Goal: Task Accomplishment & Management: Use online tool/utility

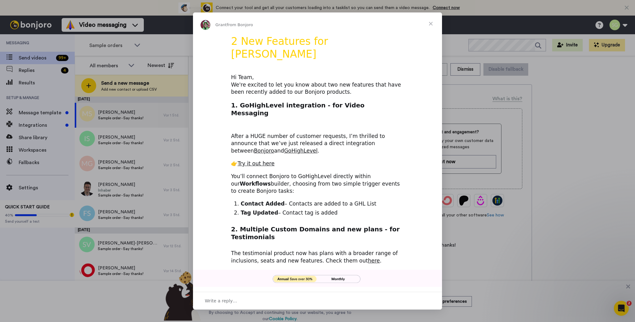
click at [432, 24] on span "Close" at bounding box center [431, 23] width 22 height 22
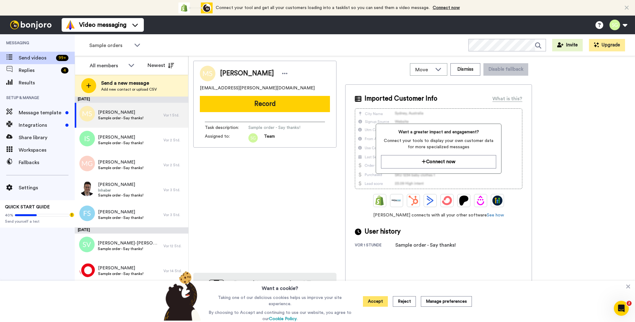
click at [381, 298] on button "Accept" at bounding box center [375, 301] width 25 height 11
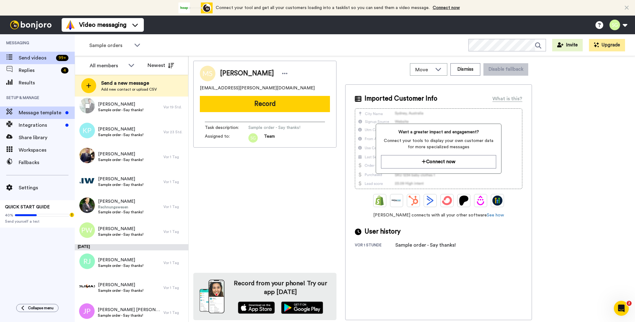
scroll to position [249, 0]
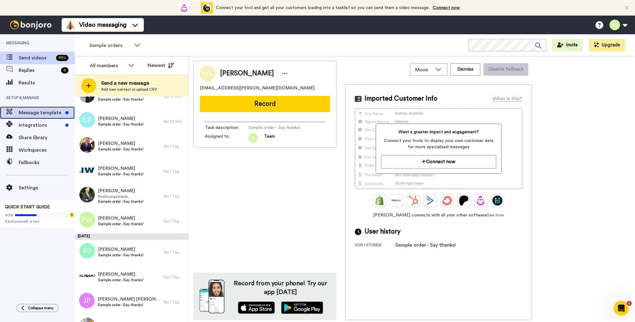
click at [37, 116] on div "Message template" at bounding box center [37, 113] width 75 height 12
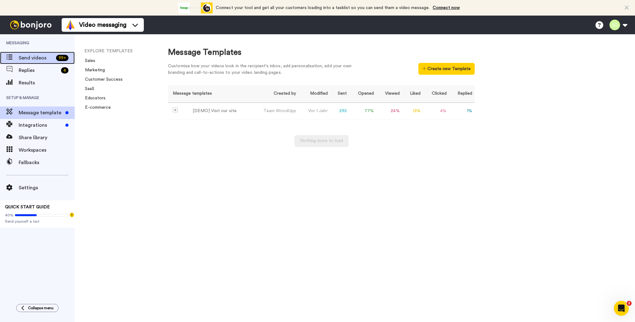
click at [24, 58] on span "Send videos" at bounding box center [36, 57] width 35 height 7
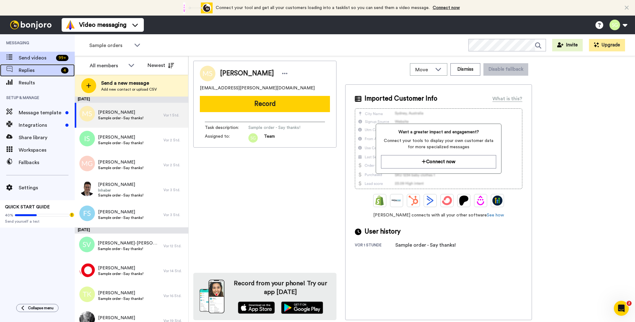
click at [34, 69] on span "Replies" at bounding box center [39, 70] width 40 height 7
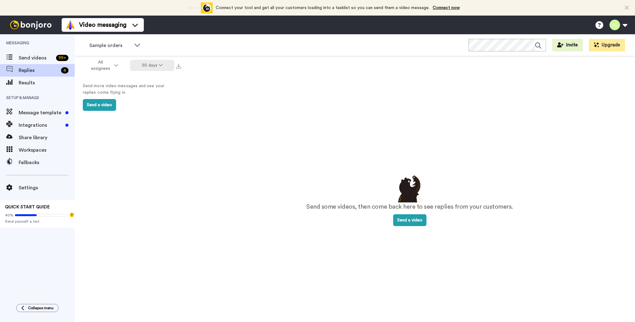
click at [155, 68] on button "90 days" at bounding box center [152, 65] width 45 height 11
click at [146, 109] on span "365 days" at bounding box center [146, 111] width 20 height 5
click at [154, 68] on button "365 days" at bounding box center [152, 65] width 46 height 11
click at [152, 152] on li "All time" at bounding box center [153, 157] width 44 height 11
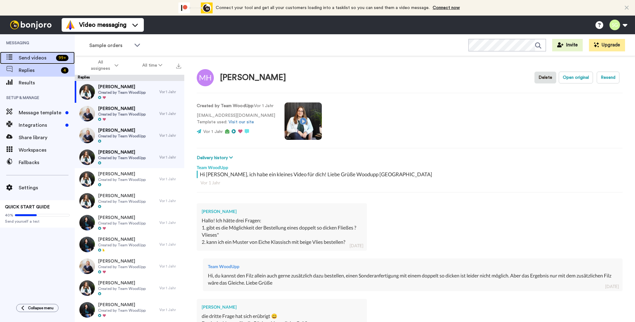
click at [37, 59] on span "Send videos" at bounding box center [36, 57] width 35 height 7
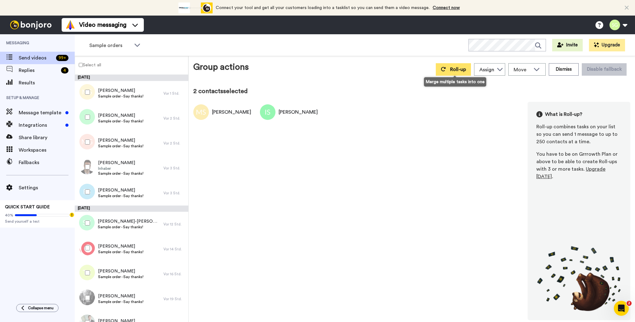
click at [464, 72] on span "Roll-up" at bounding box center [458, 69] width 16 height 5
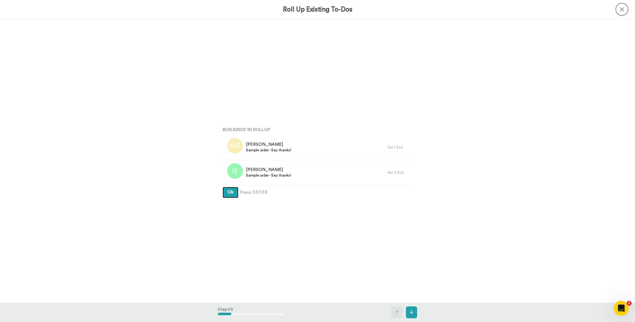
click at [230, 193] on span "Ok" at bounding box center [231, 192] width 6 height 4
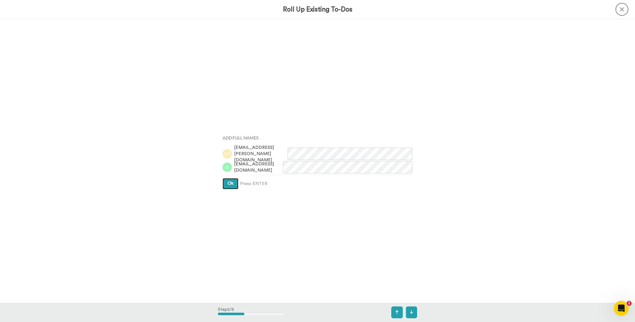
click at [231, 181] on span "Ok" at bounding box center [231, 183] width 6 height 4
